Goal: Task Accomplishment & Management: Manage account settings

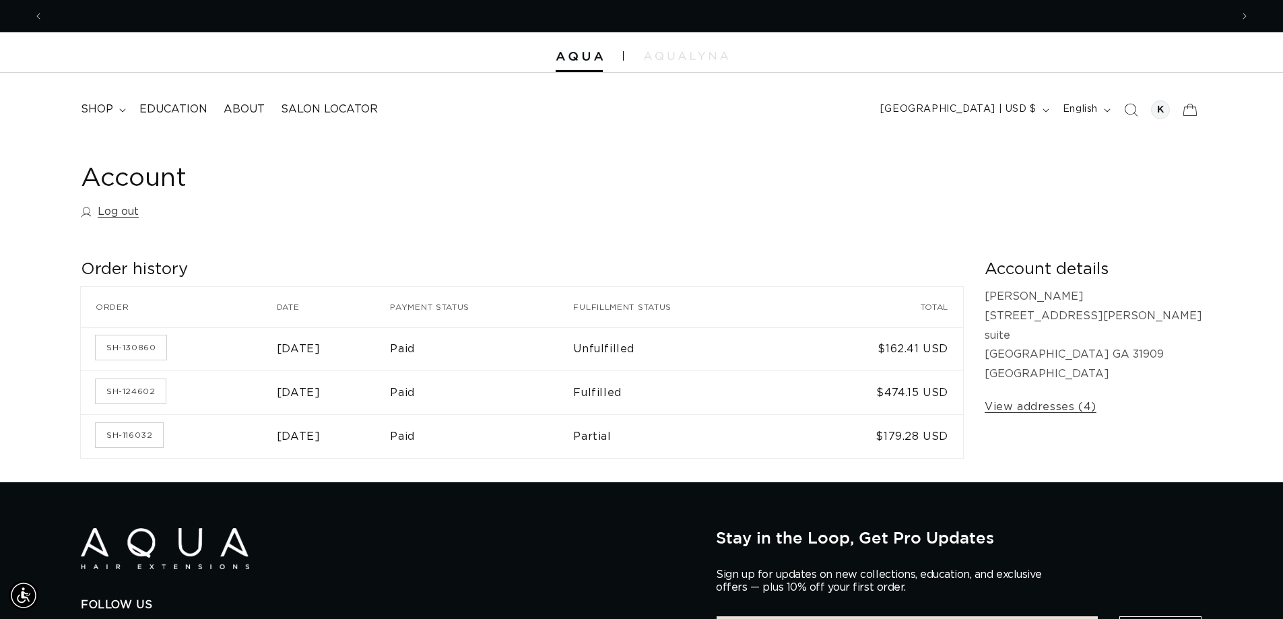
scroll to position [0, 2375]
click at [126, 344] on link "SH-130860" at bounding box center [131, 347] width 71 height 24
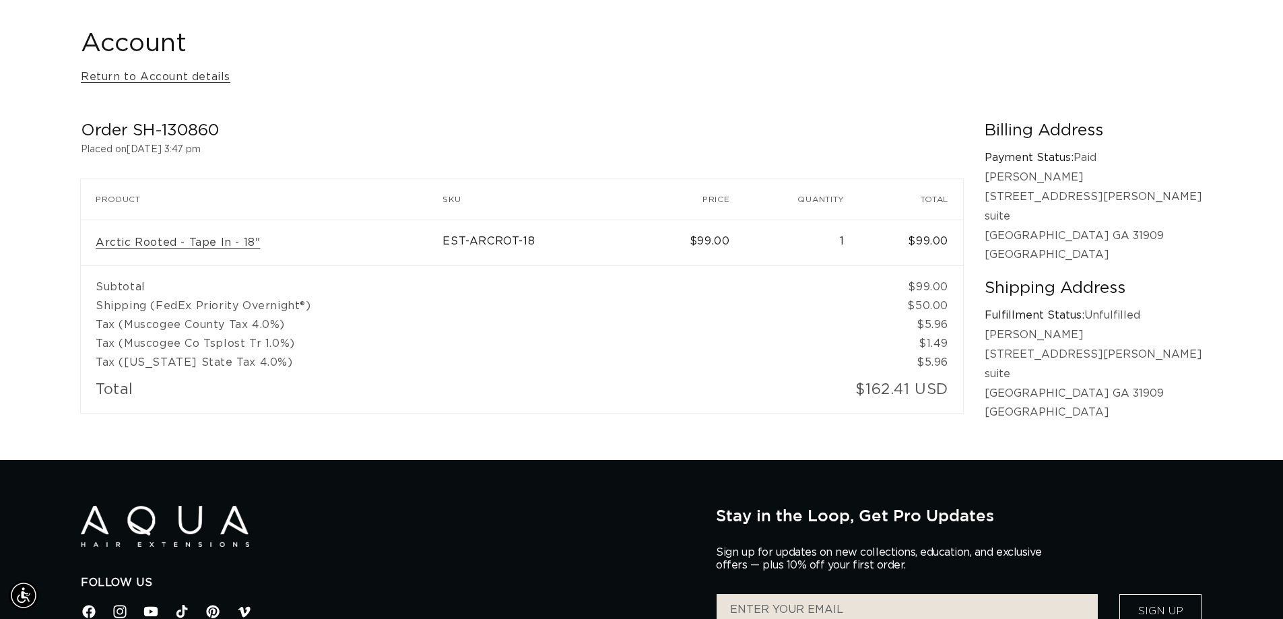
scroll to position [0, 1188]
click at [247, 243] on link "Arctic Rooted - Tape In - 18"" at bounding box center [178, 243] width 164 height 14
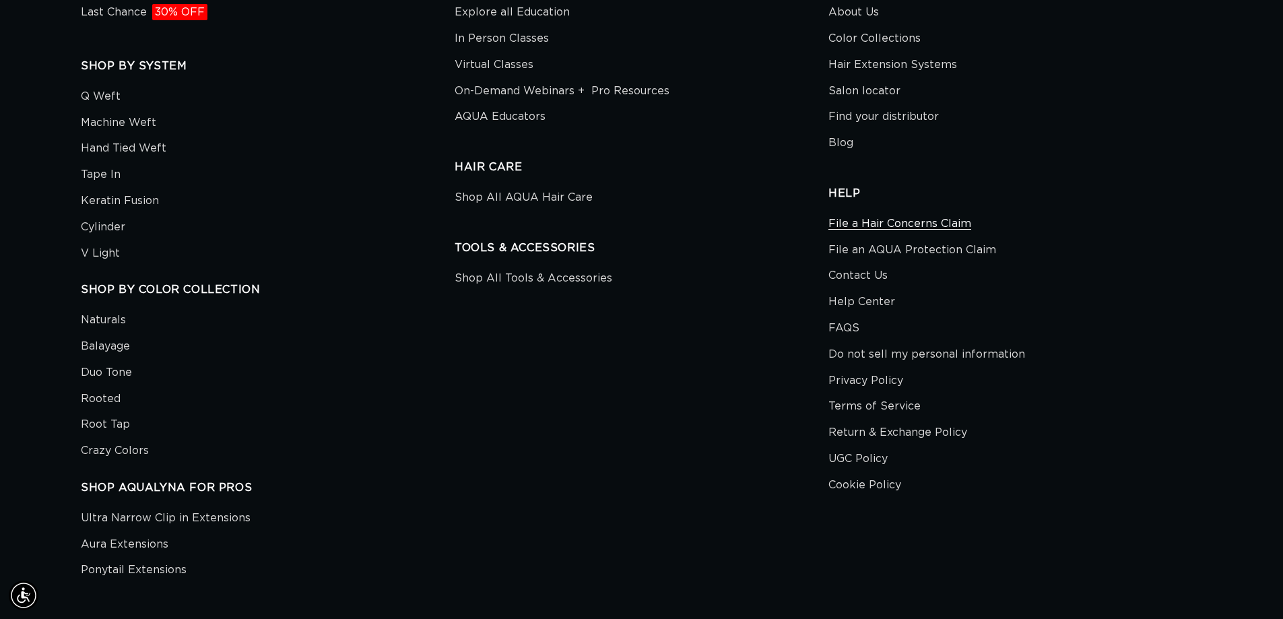
scroll to position [0, 2375]
click at [870, 277] on link "Contact Us" at bounding box center [858, 276] width 59 height 26
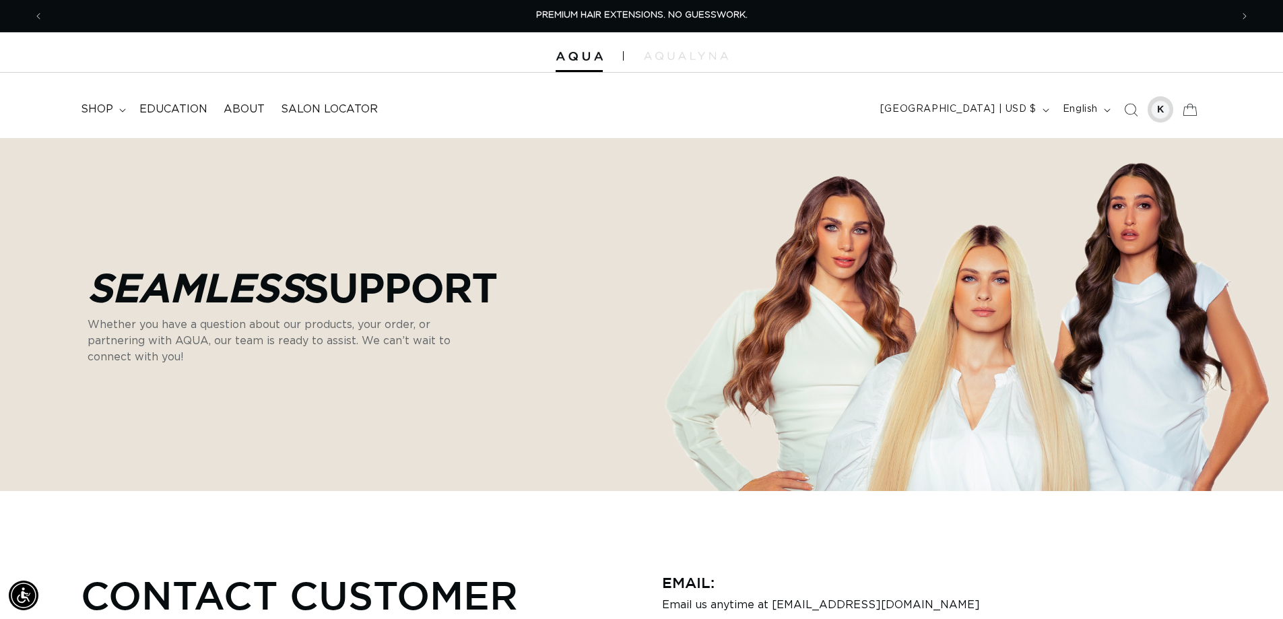
click at [1153, 112] on div at bounding box center [1160, 109] width 19 height 19
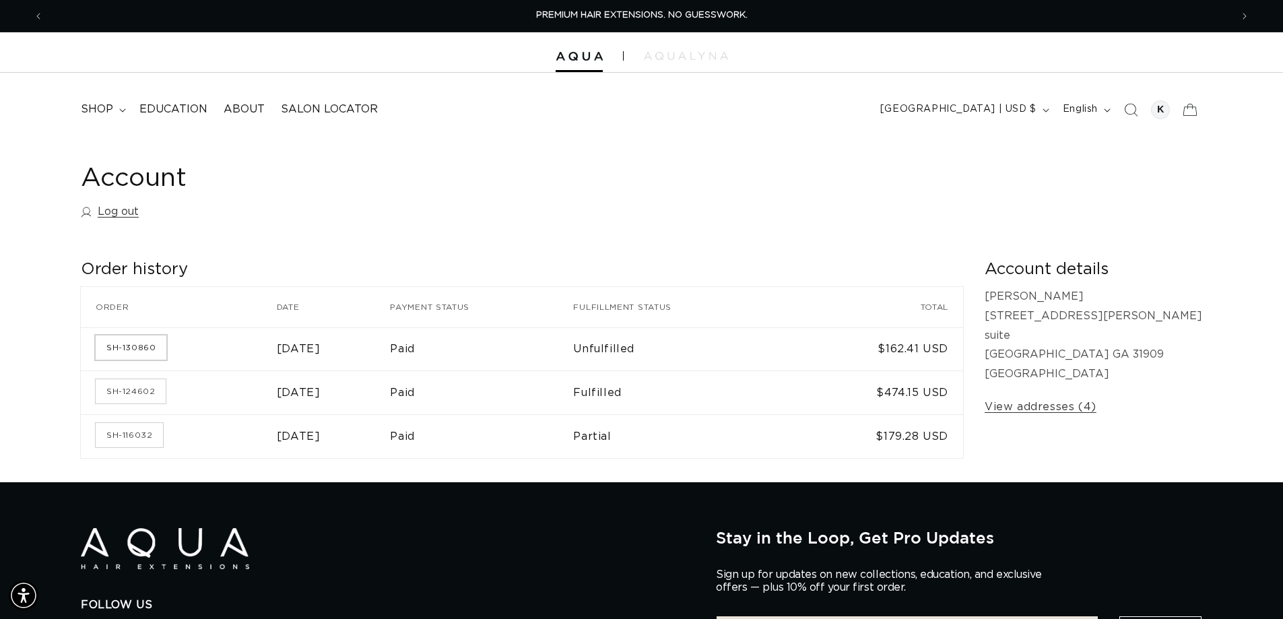
click at [135, 350] on link "SH-130860" at bounding box center [131, 347] width 71 height 24
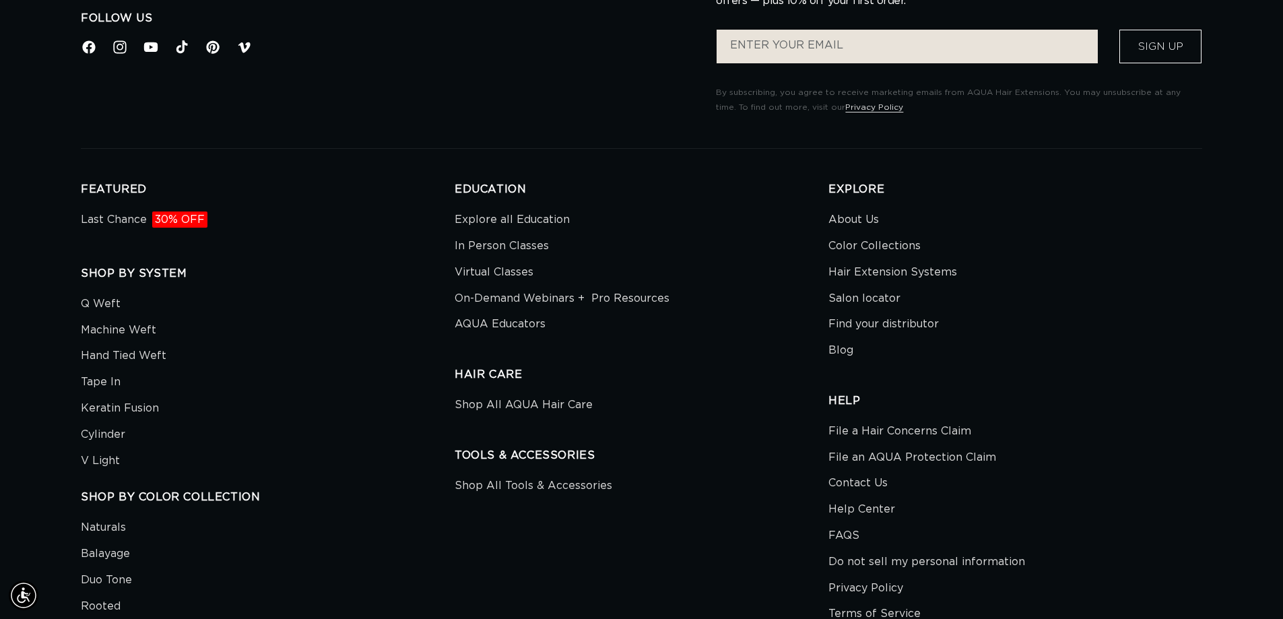
scroll to position [808, 0]
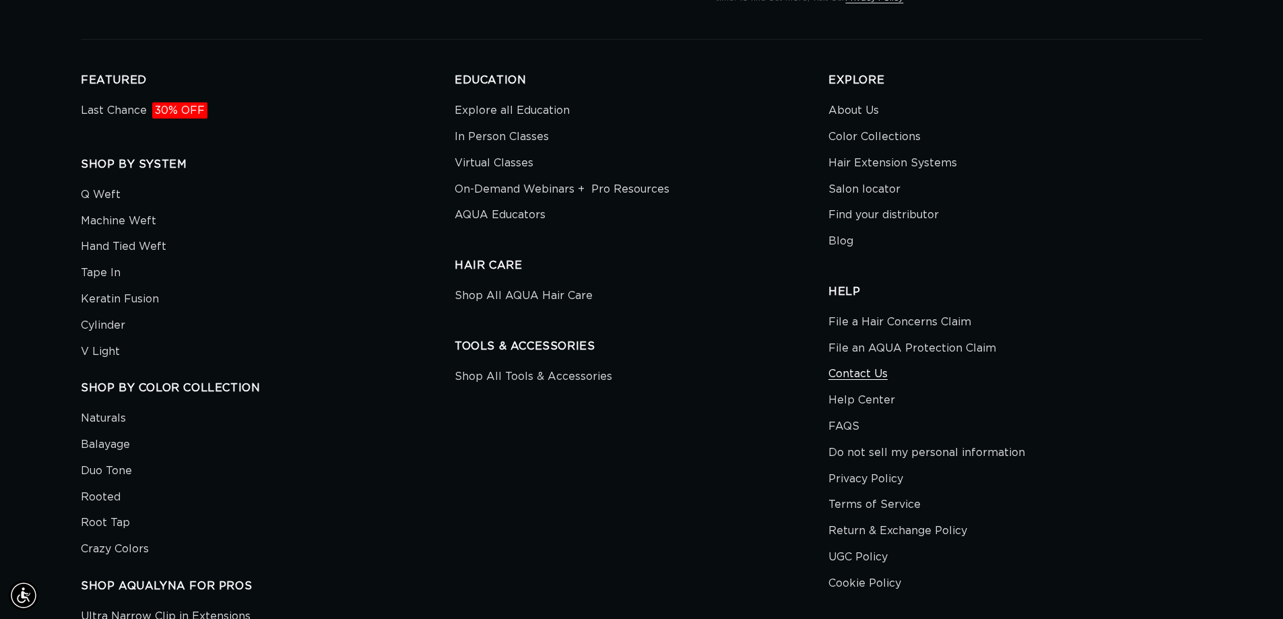
click at [854, 368] on link "Contact Us" at bounding box center [858, 374] width 59 height 26
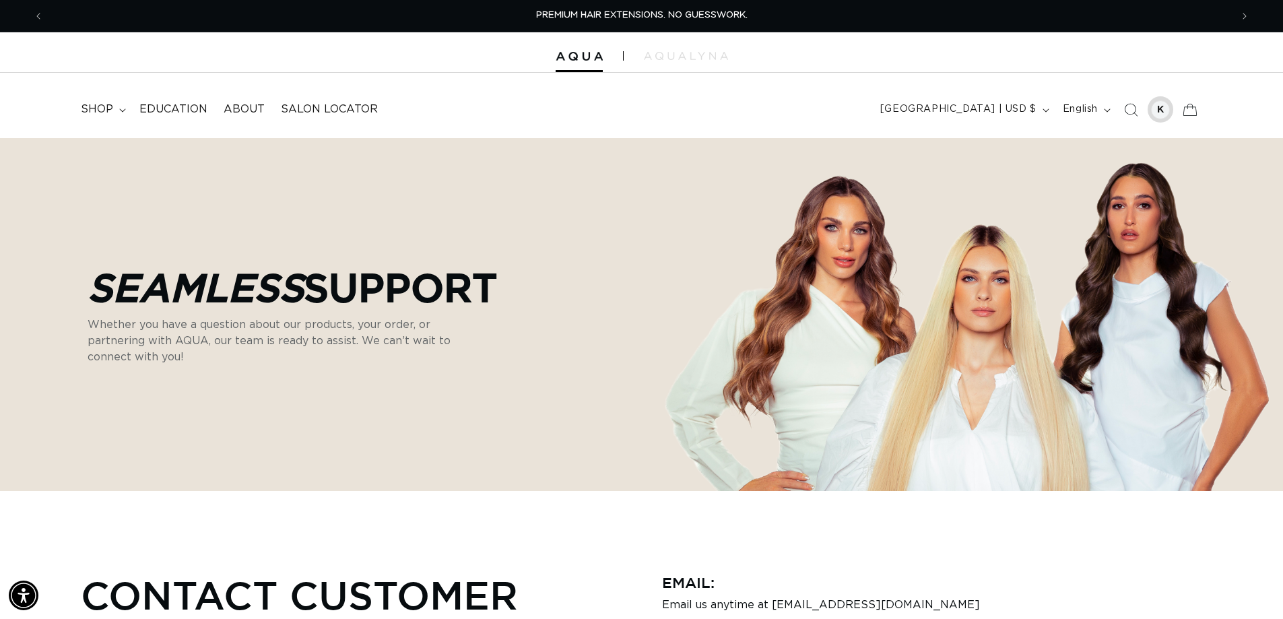
click at [1157, 108] on div at bounding box center [1160, 109] width 19 height 19
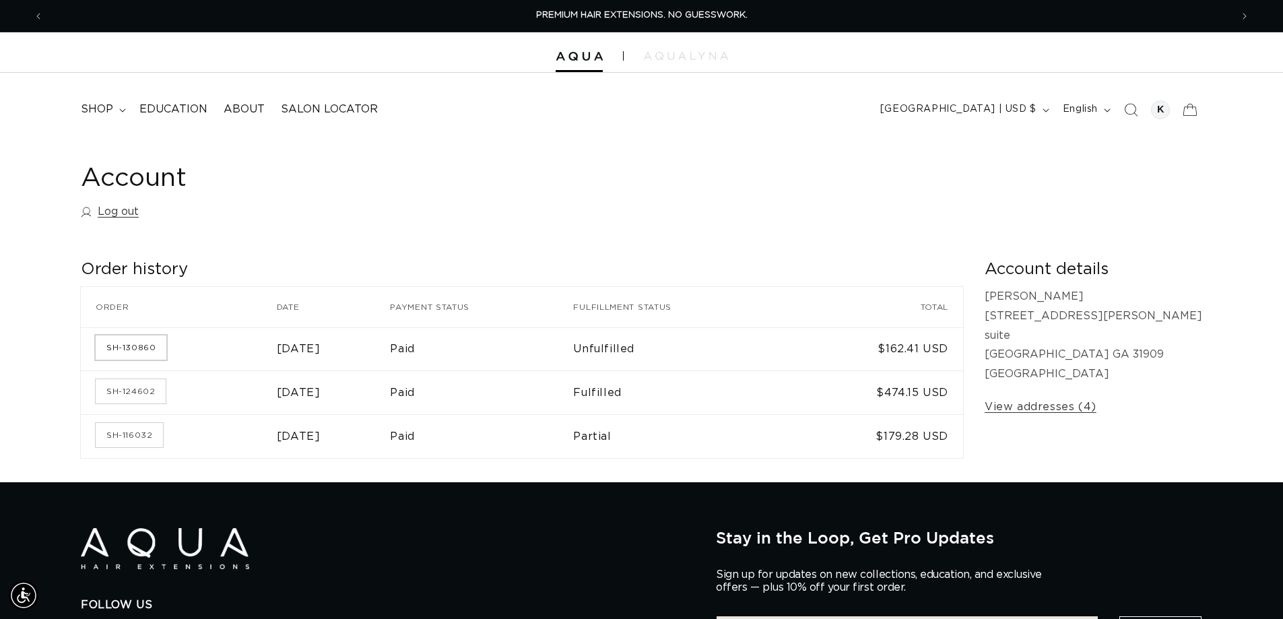
click at [119, 347] on link "SH-130860" at bounding box center [131, 347] width 71 height 24
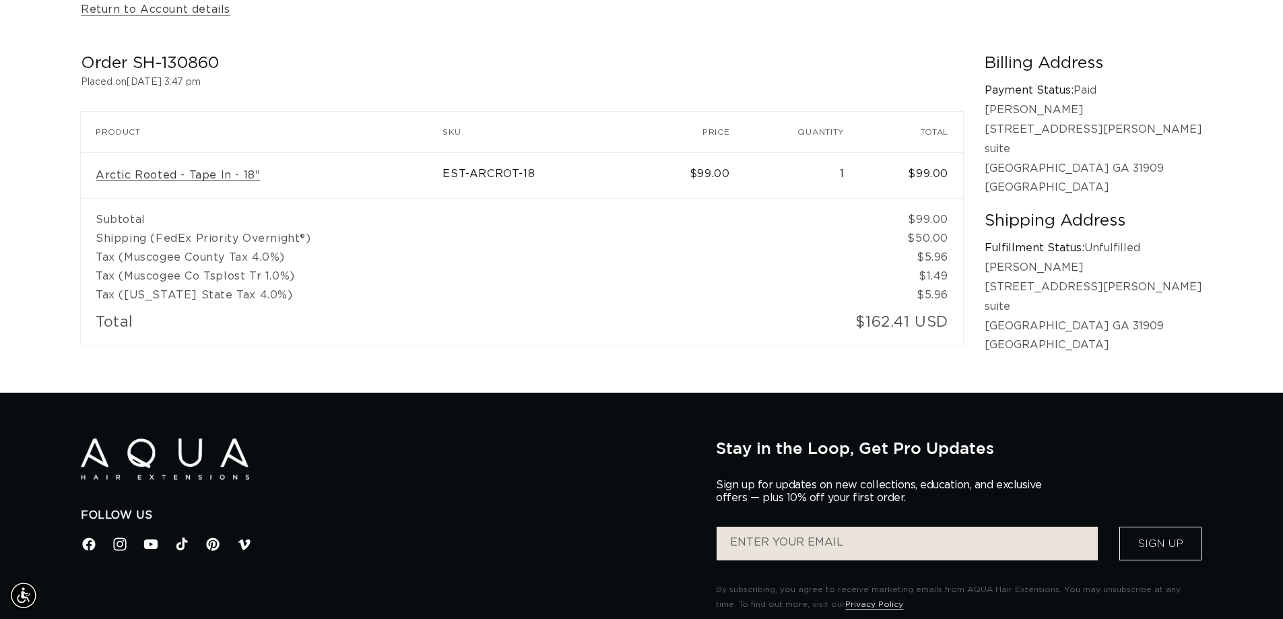
click at [511, 174] on td "EST-ARCROT-18" at bounding box center [542, 175] width 199 height 46
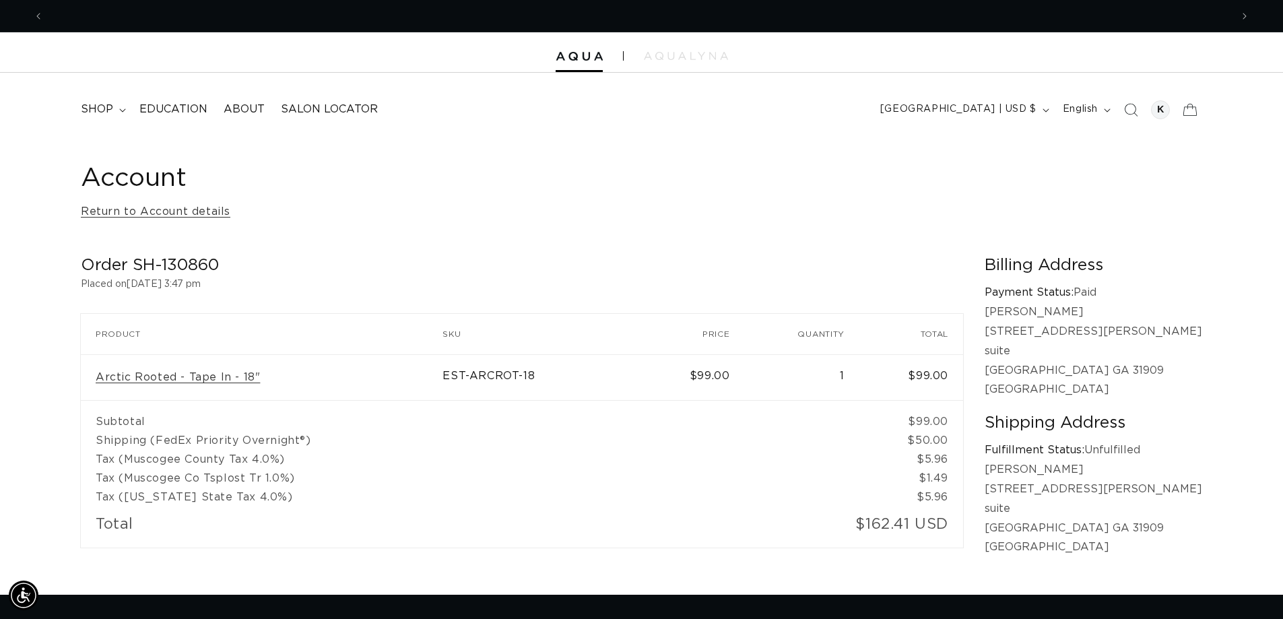
scroll to position [0, 1188]
click at [1159, 110] on div at bounding box center [1160, 109] width 19 height 19
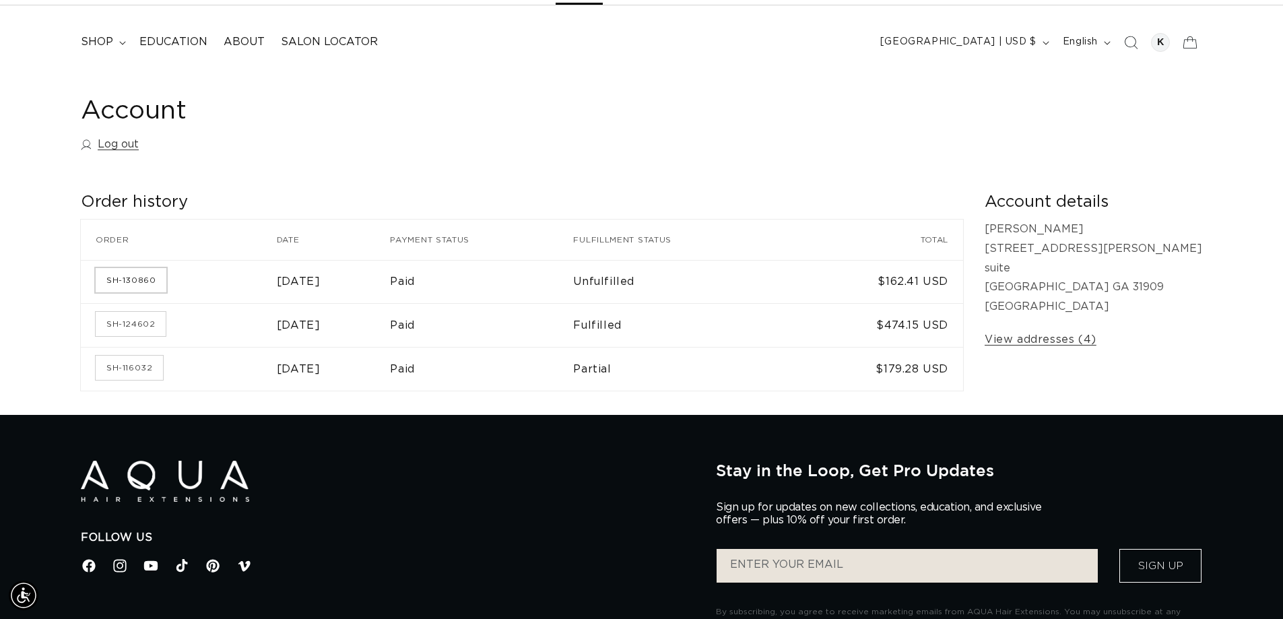
scroll to position [0, 2375]
click at [1097, 338] on link "View addresses (4)" at bounding box center [1041, 340] width 112 height 20
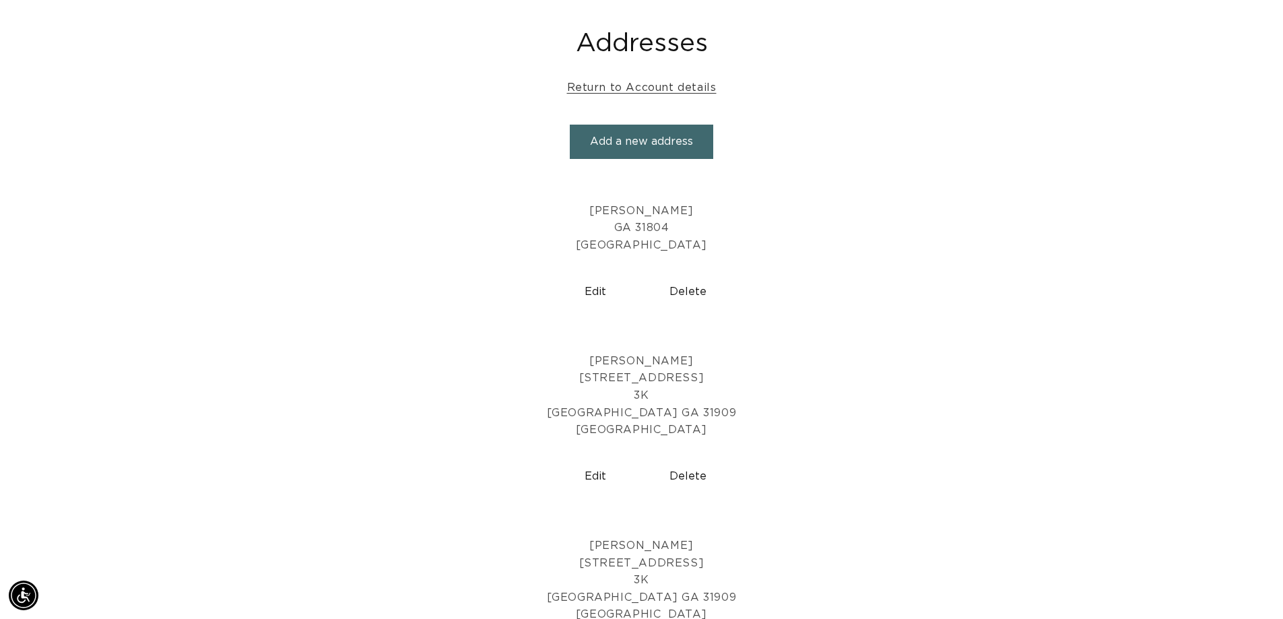
scroll to position [0, 1188]
click at [680, 480] on button "Delete" at bounding box center [688, 476] width 82 height 34
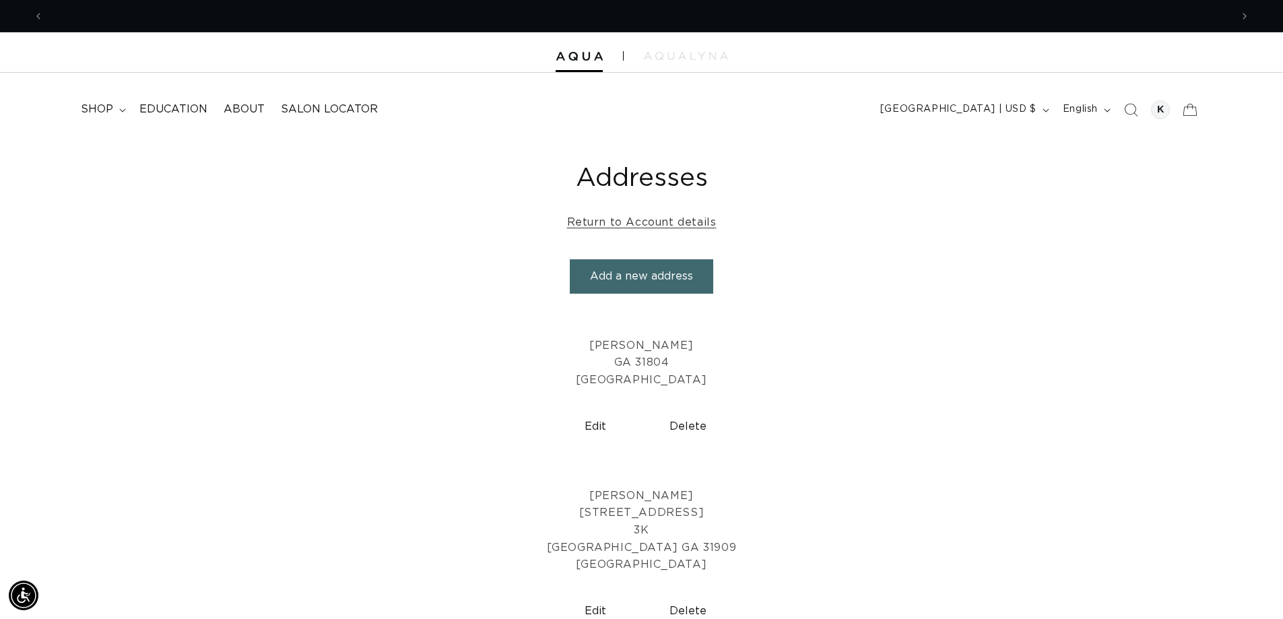
scroll to position [0, 2375]
click at [660, 228] on link "Return to Account details" at bounding box center [642, 223] width 150 height 20
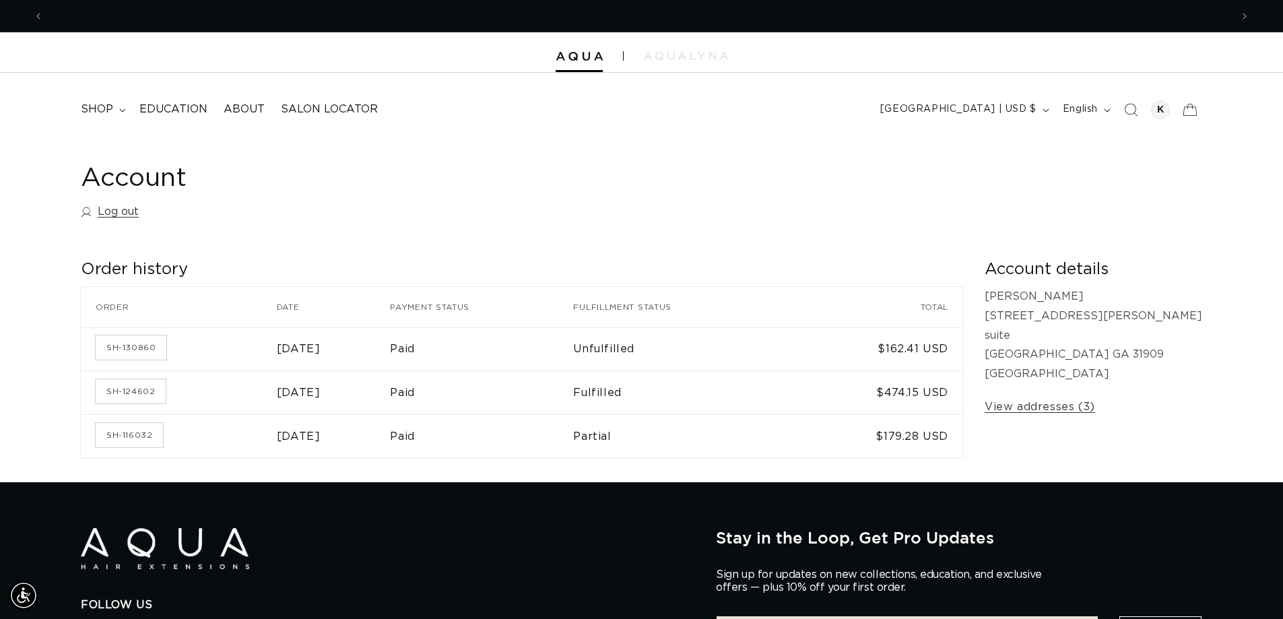
scroll to position [0, 1188]
click at [150, 348] on link "SH-130860" at bounding box center [131, 347] width 71 height 24
